Goal: Transaction & Acquisition: Purchase product/service

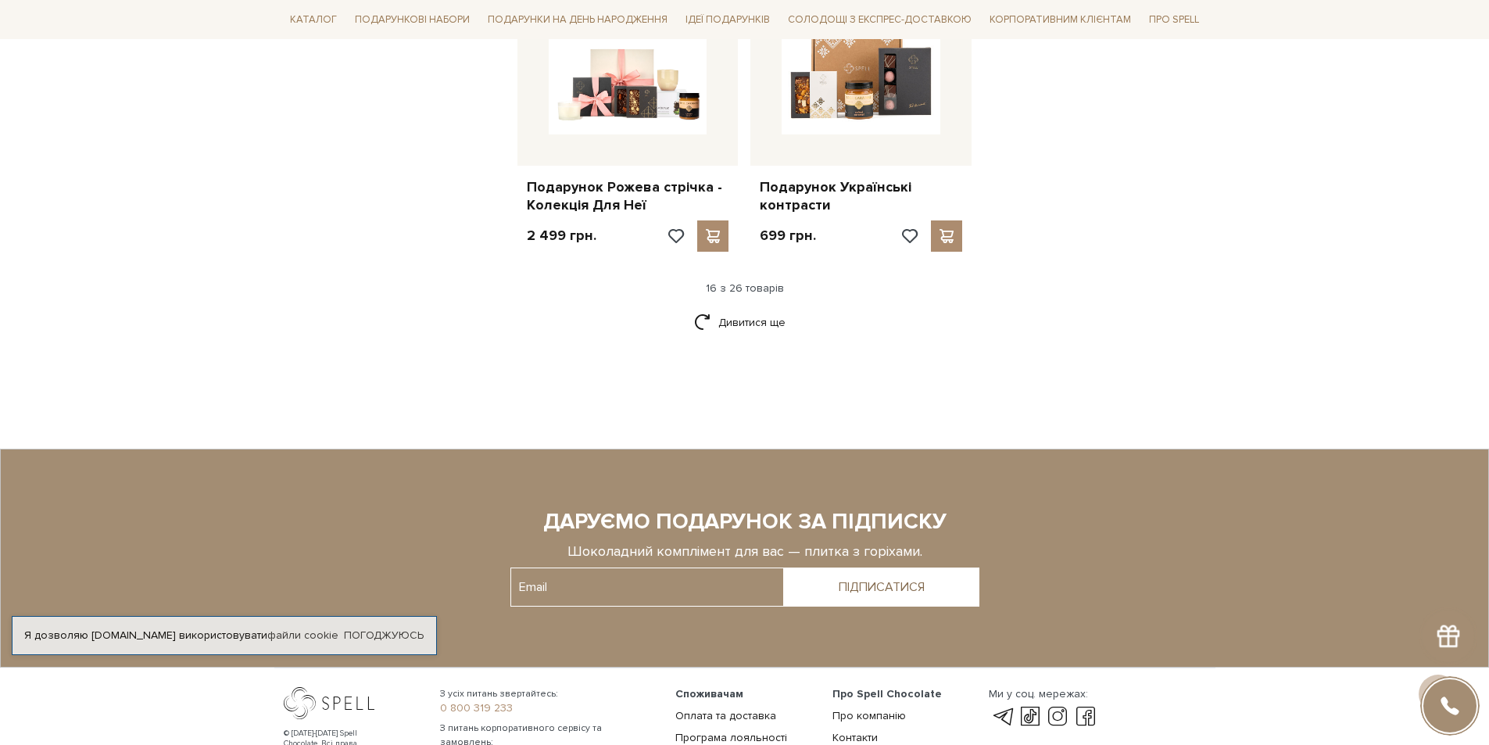
scroll to position [2033, 0]
click at [753, 308] on link "Дивитися ще" at bounding box center [745, 321] width 102 height 27
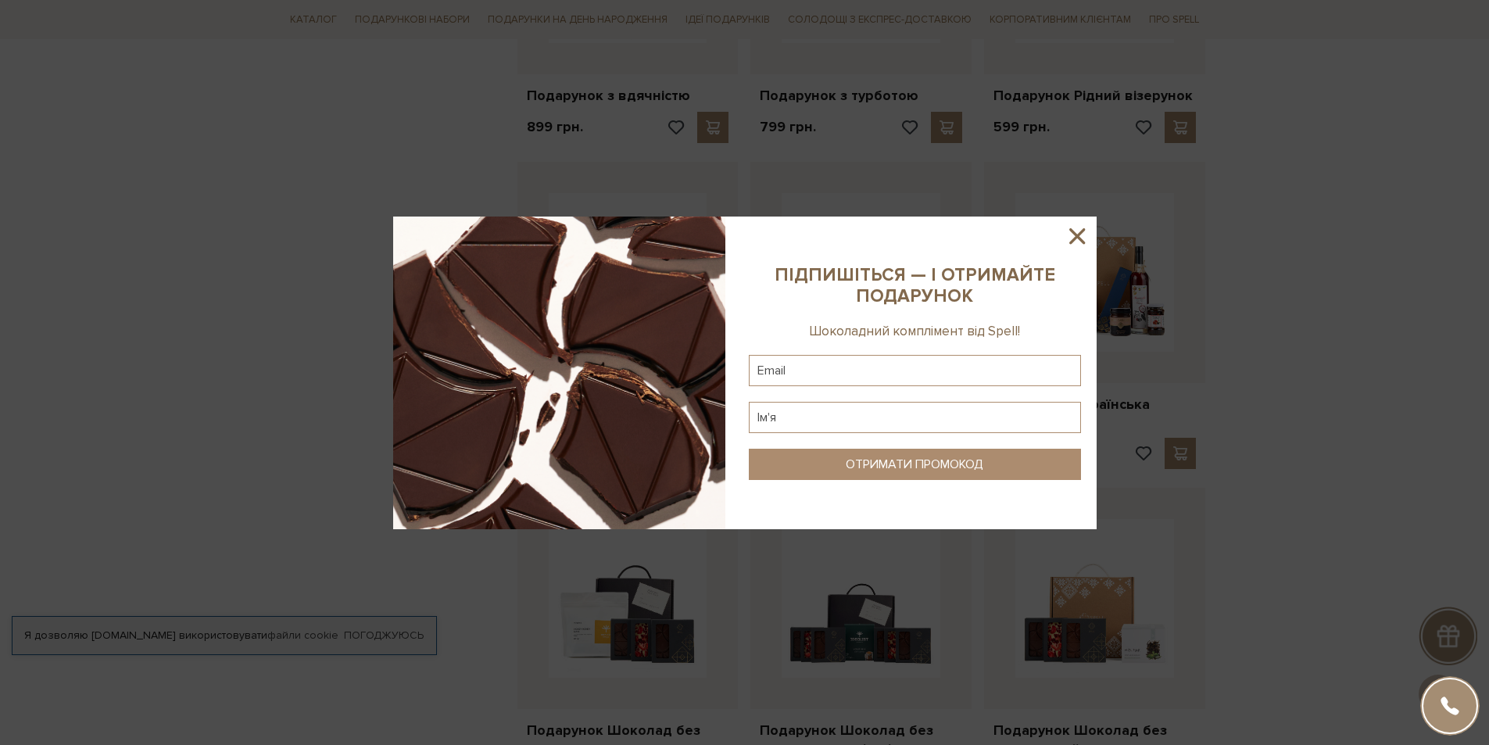
scroll to position [1798, 0]
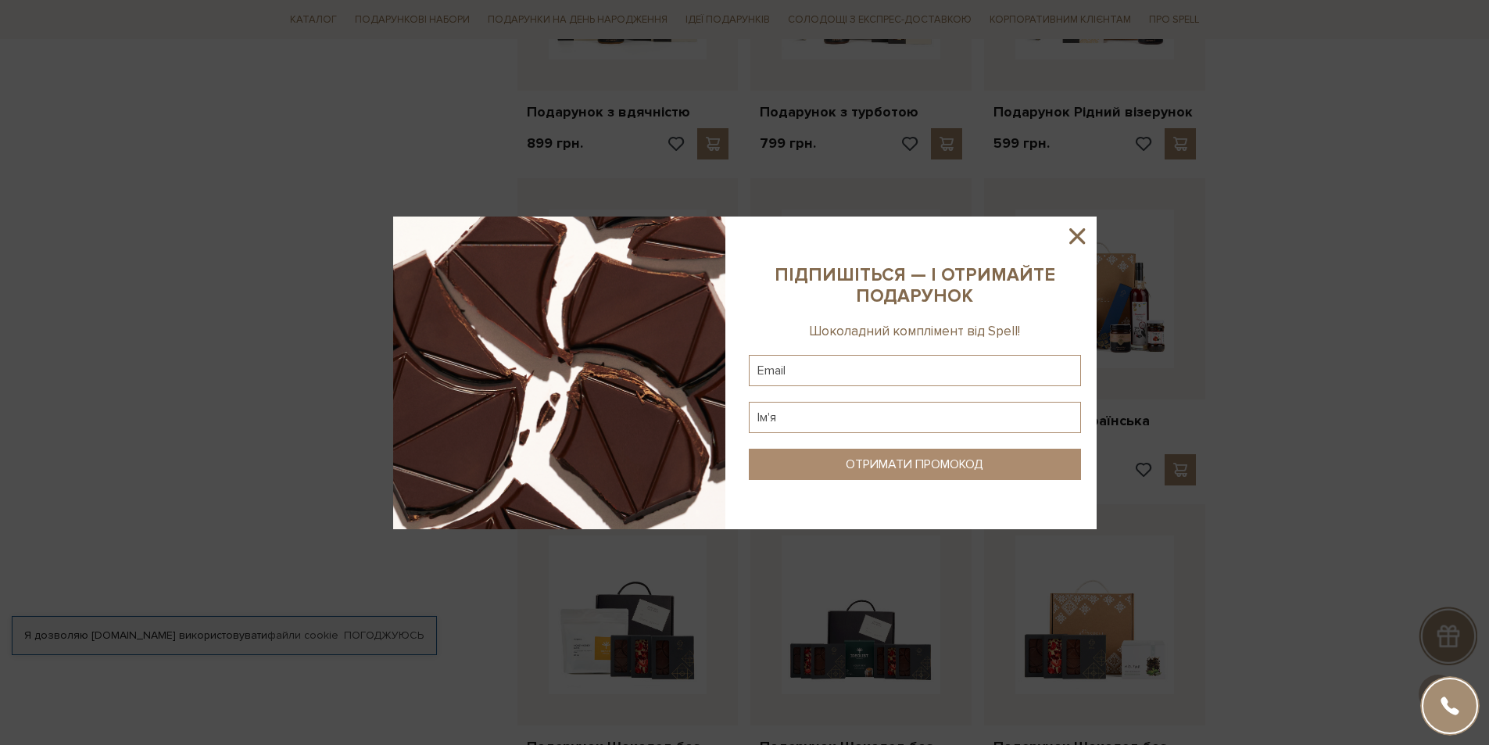
click at [1073, 240] on icon at bounding box center [1077, 236] width 16 height 16
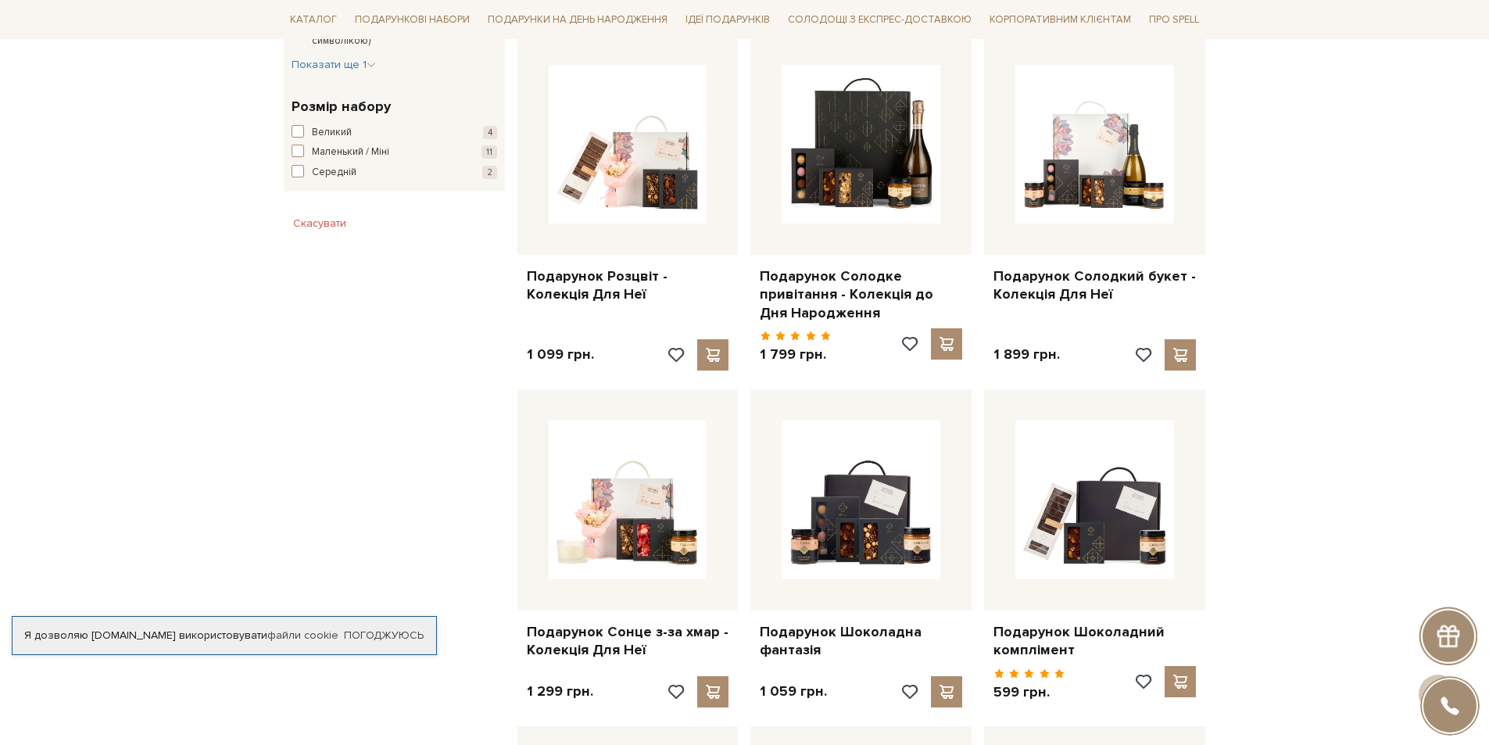
scroll to position [938, 0]
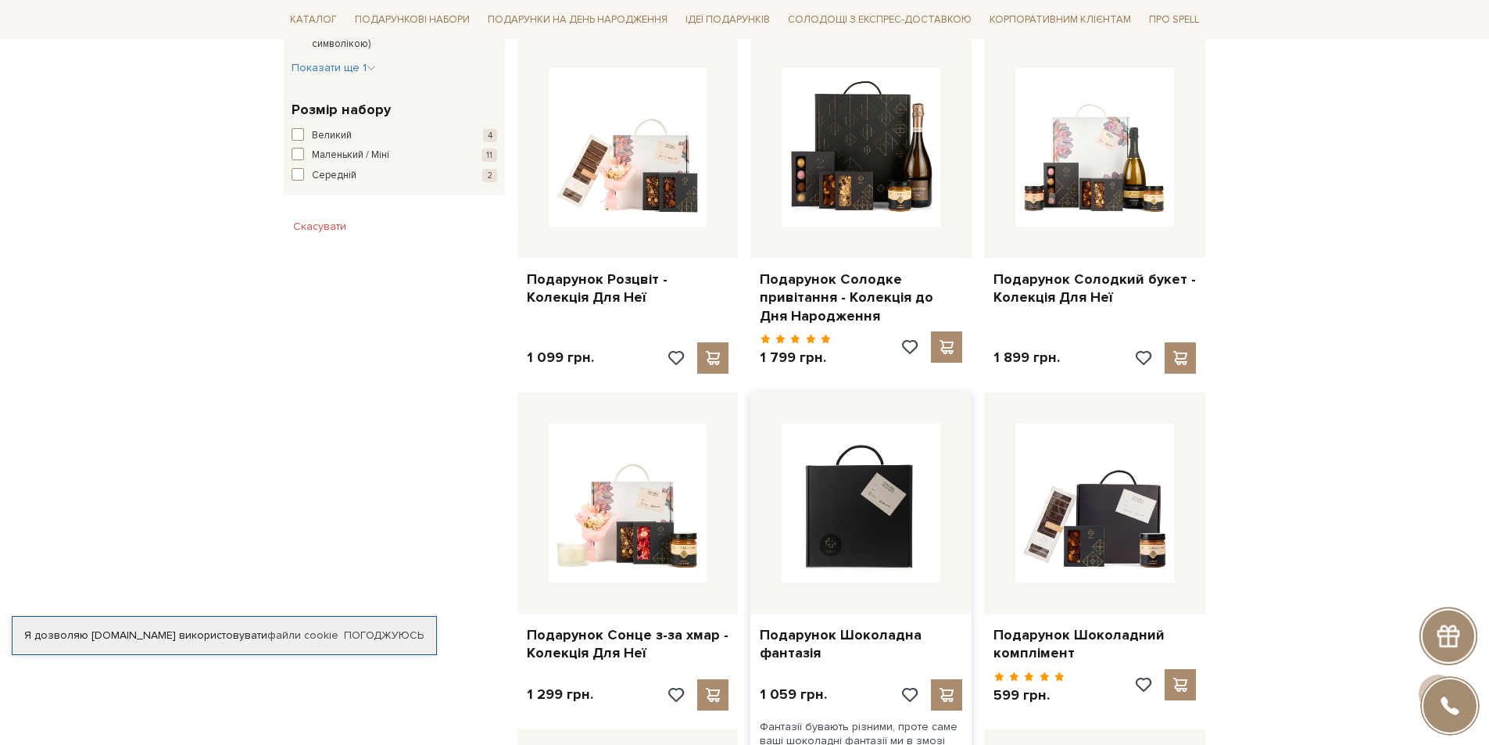
click at [872, 487] on img at bounding box center [861, 503] width 159 height 159
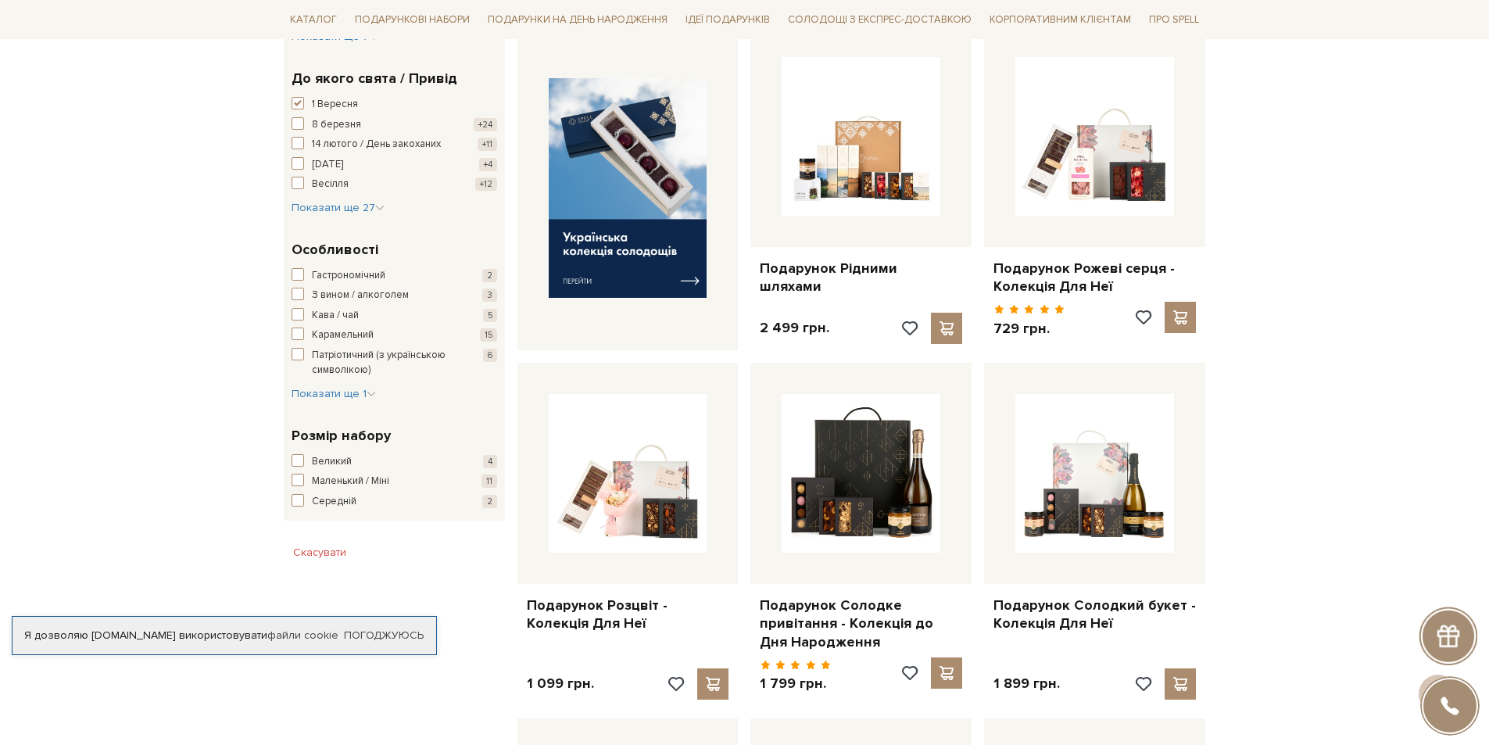
scroll to position [782, 0]
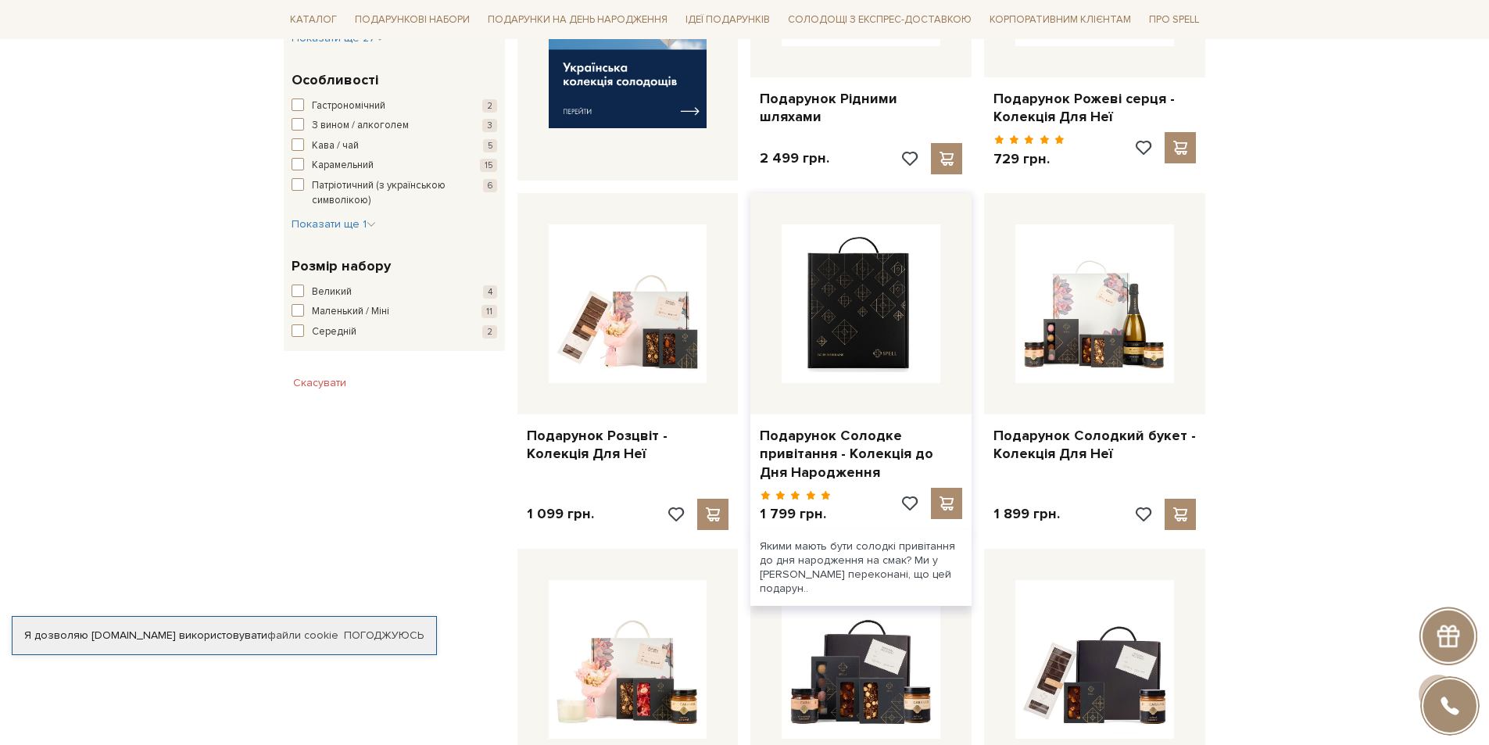
click at [876, 292] on img at bounding box center [861, 303] width 159 height 159
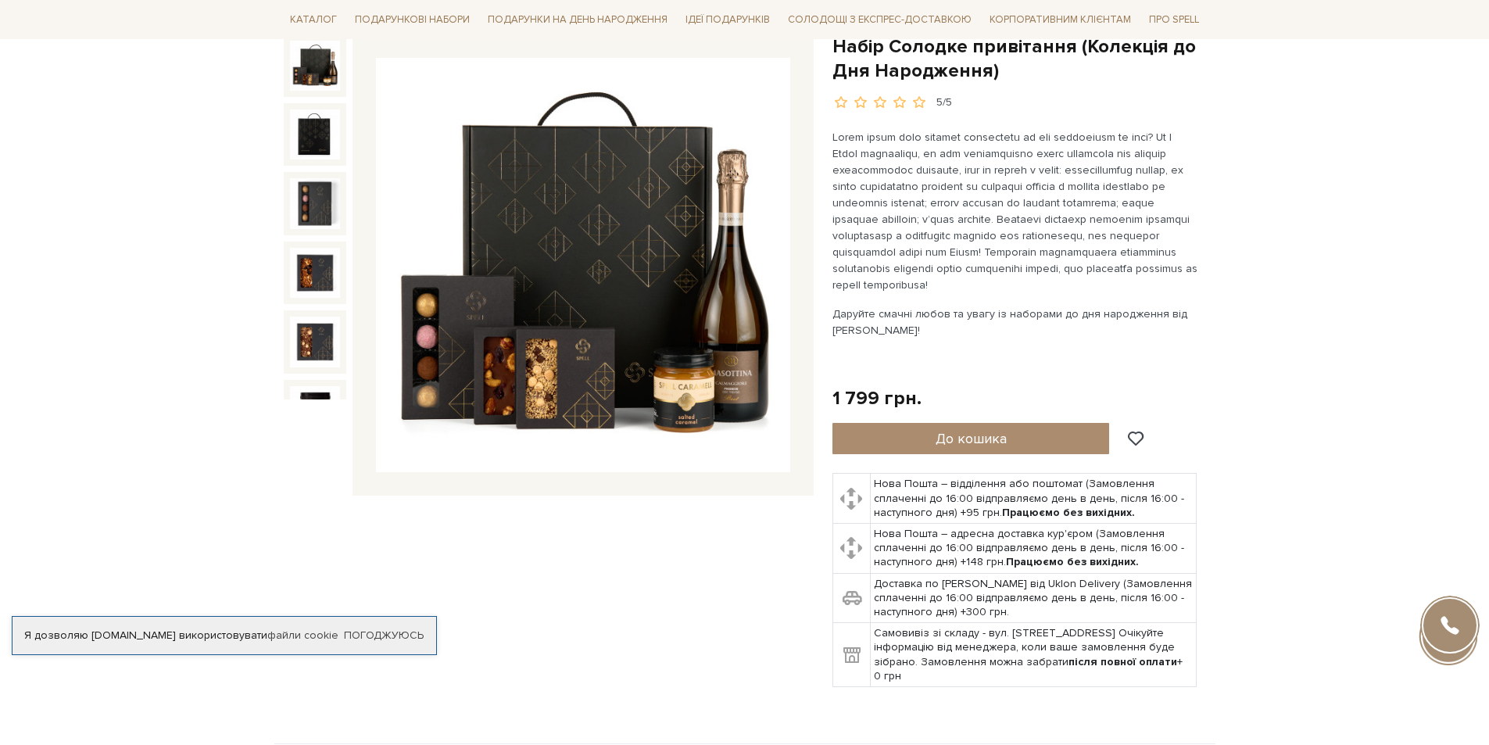
scroll to position [156, 0]
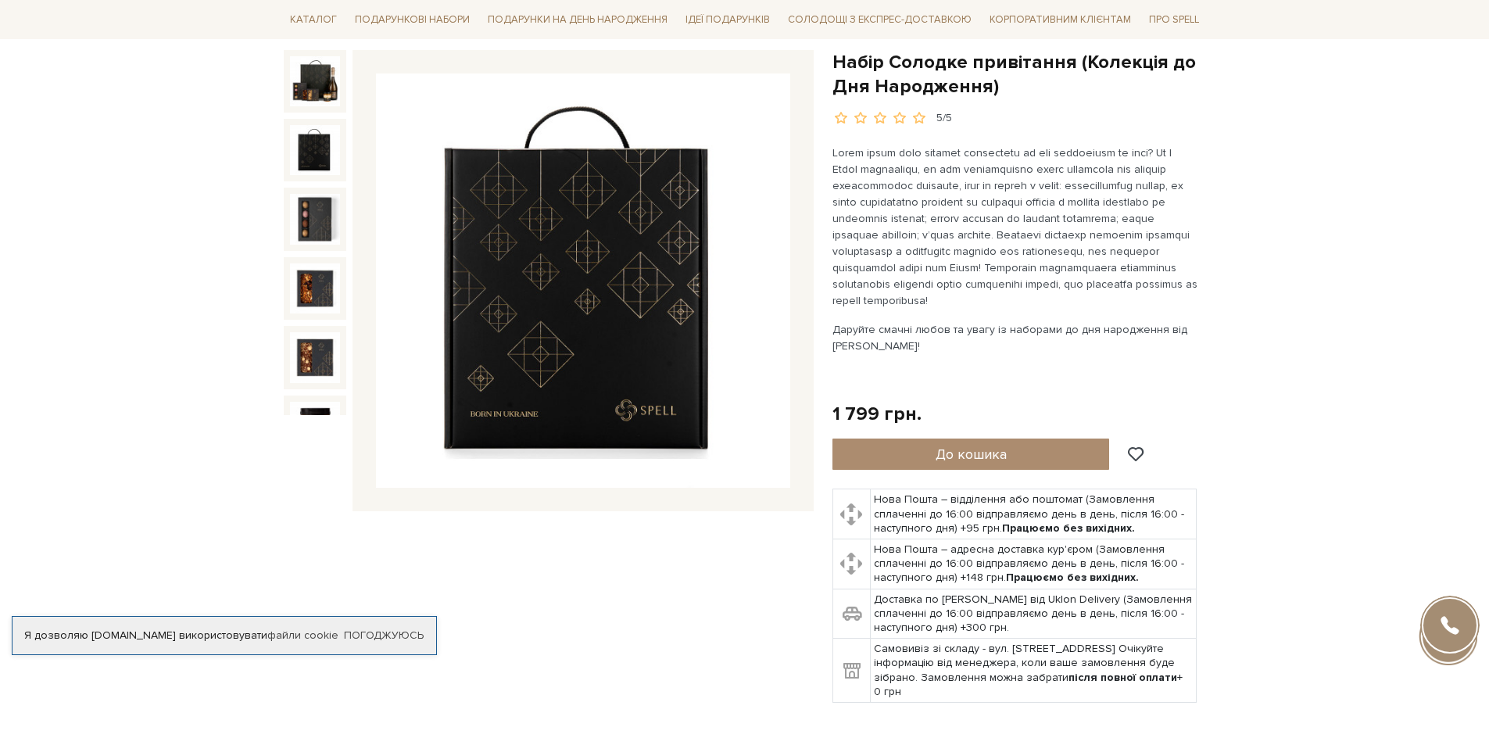
click at [314, 147] on img at bounding box center [315, 150] width 50 height 50
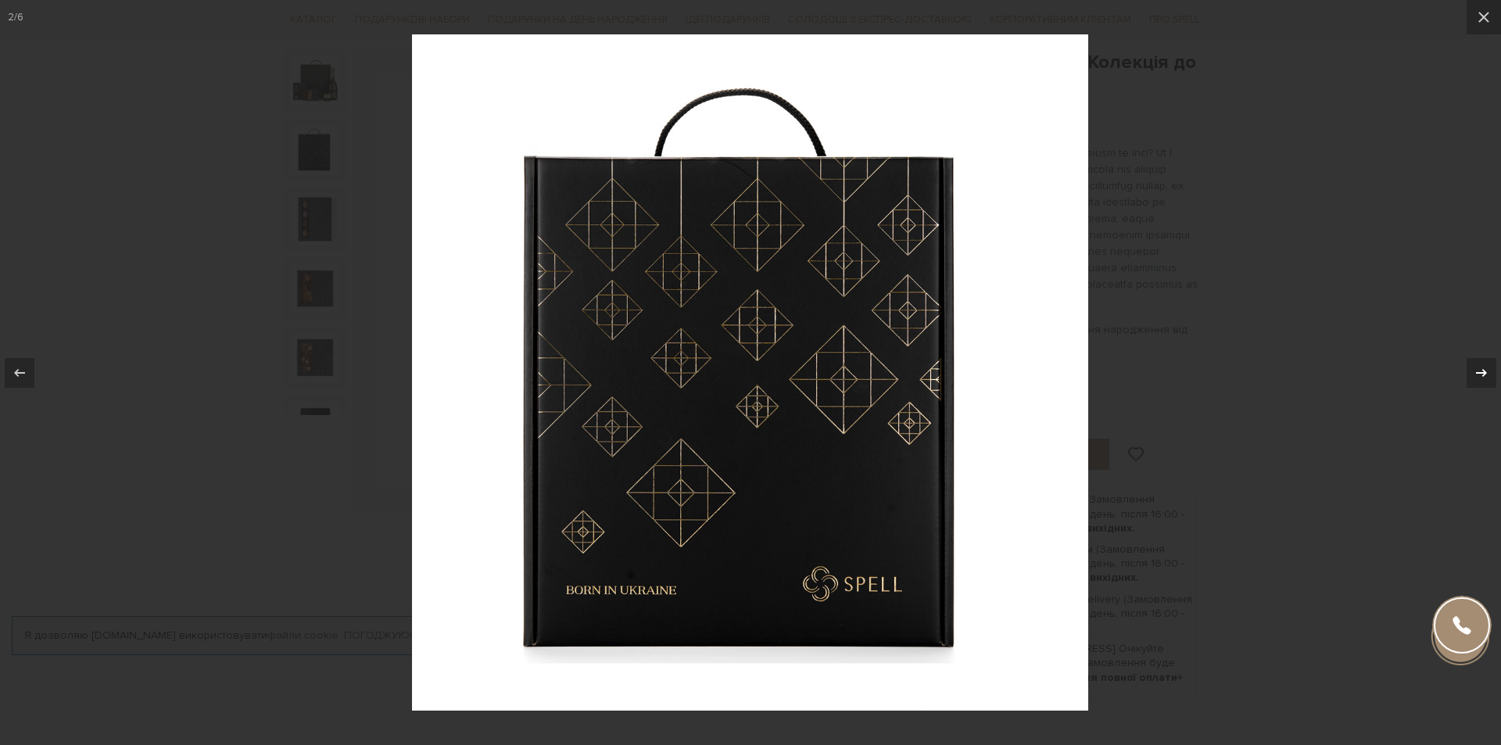
click at [1487, 370] on icon at bounding box center [1481, 373] width 19 height 19
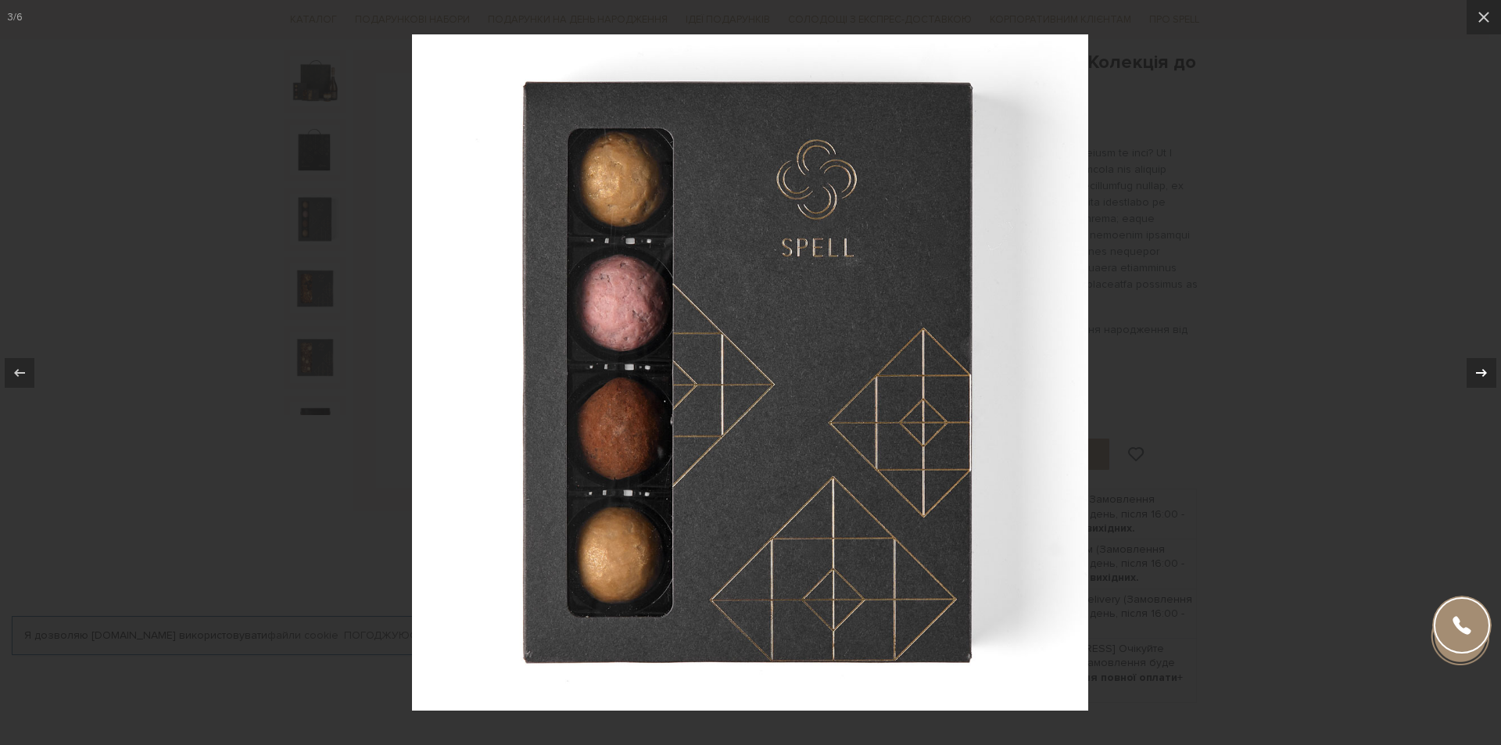
click at [1487, 370] on icon at bounding box center [1481, 373] width 19 height 19
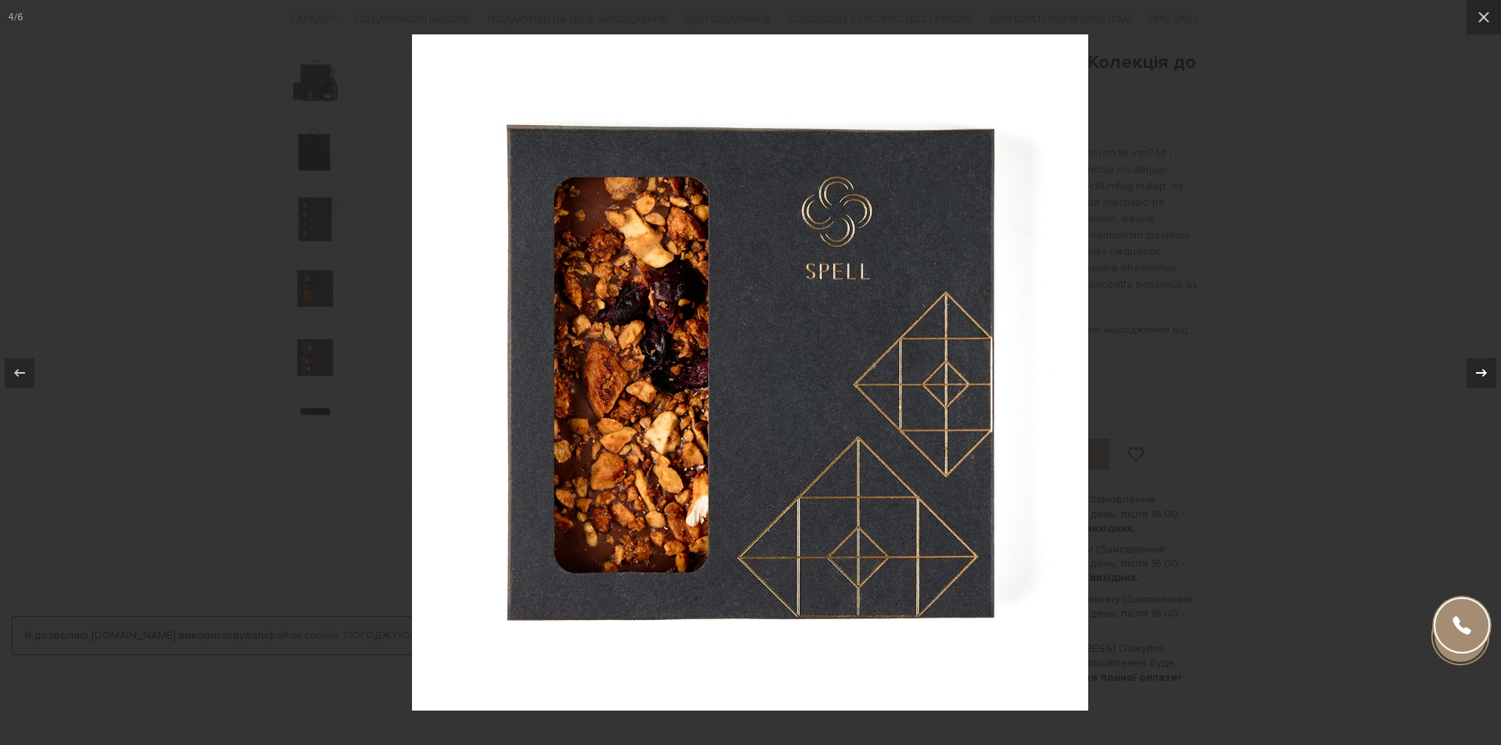
click at [1487, 370] on icon at bounding box center [1481, 373] width 19 height 19
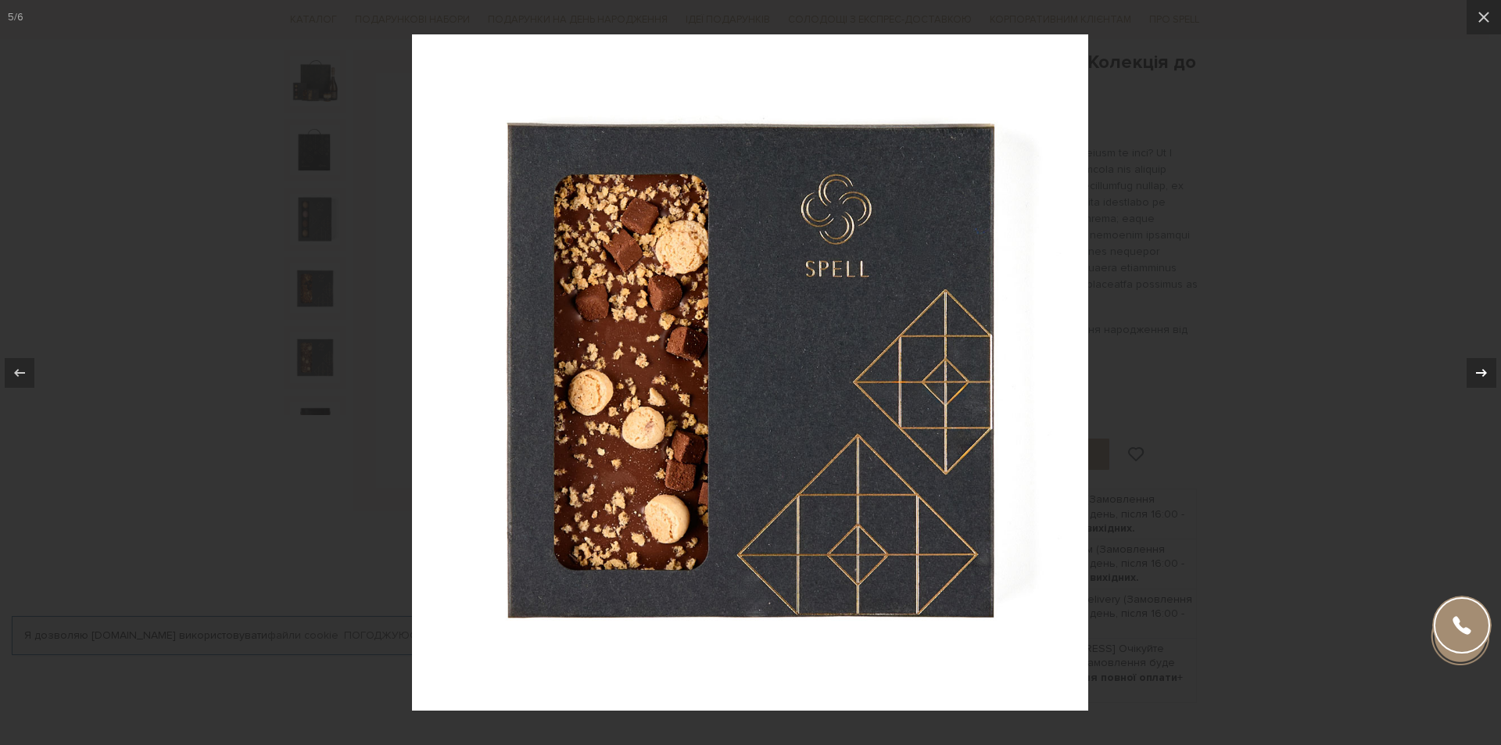
click at [1487, 370] on icon at bounding box center [1481, 373] width 19 height 19
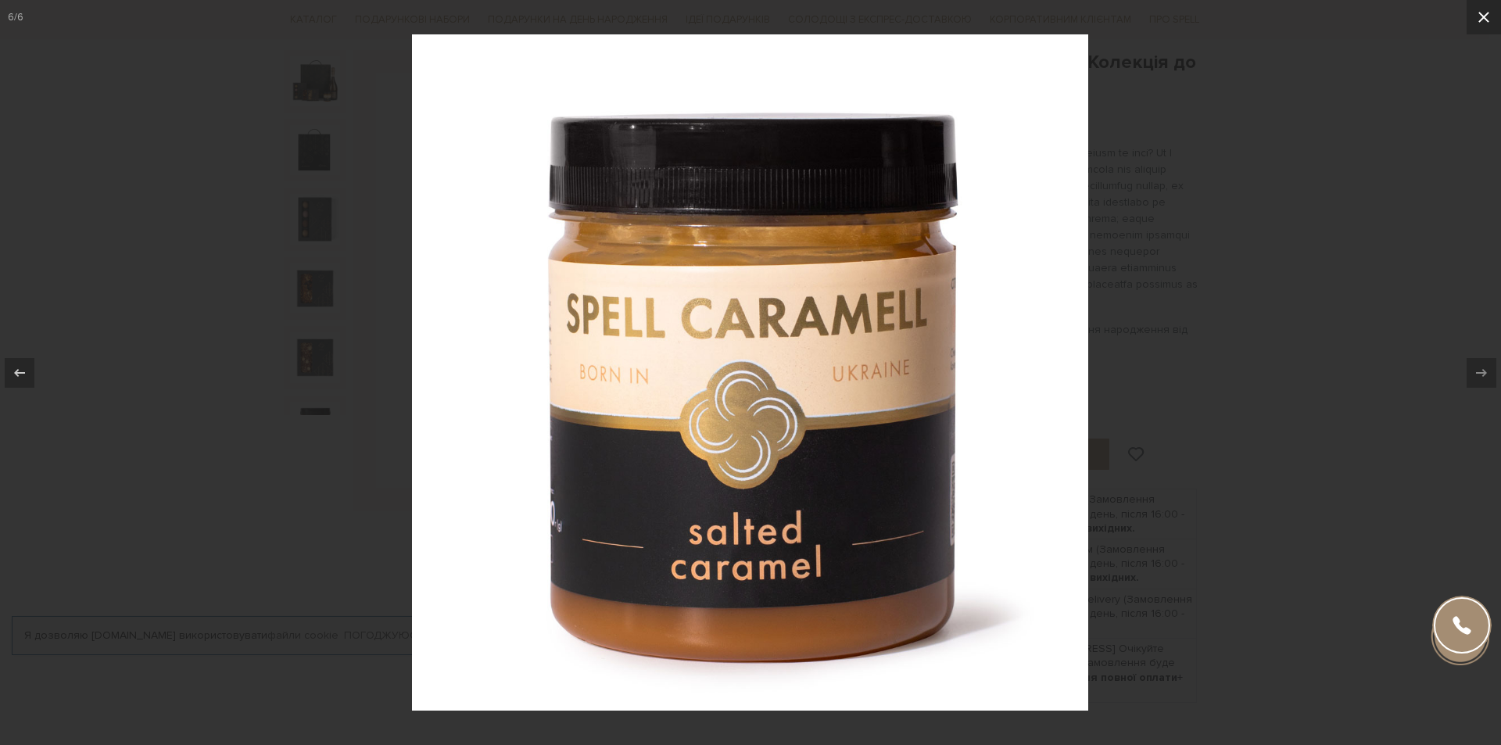
click at [1482, 16] on icon at bounding box center [1483, 17] width 11 height 11
